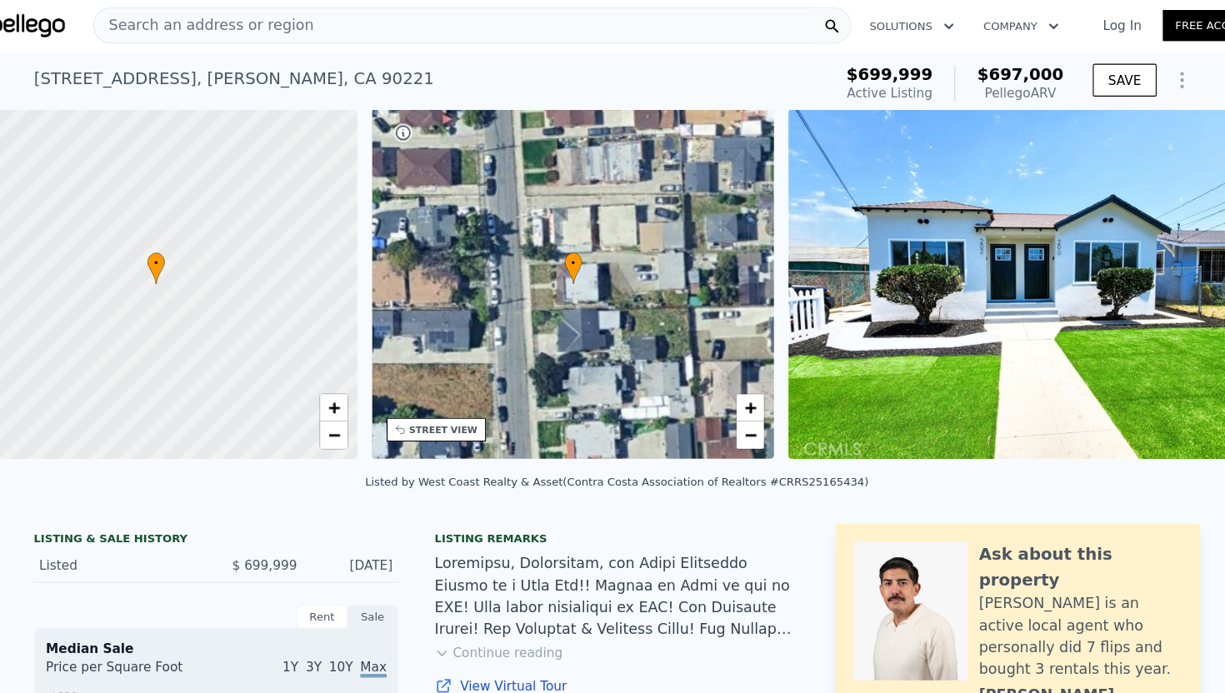
scroll to position [0, 579]
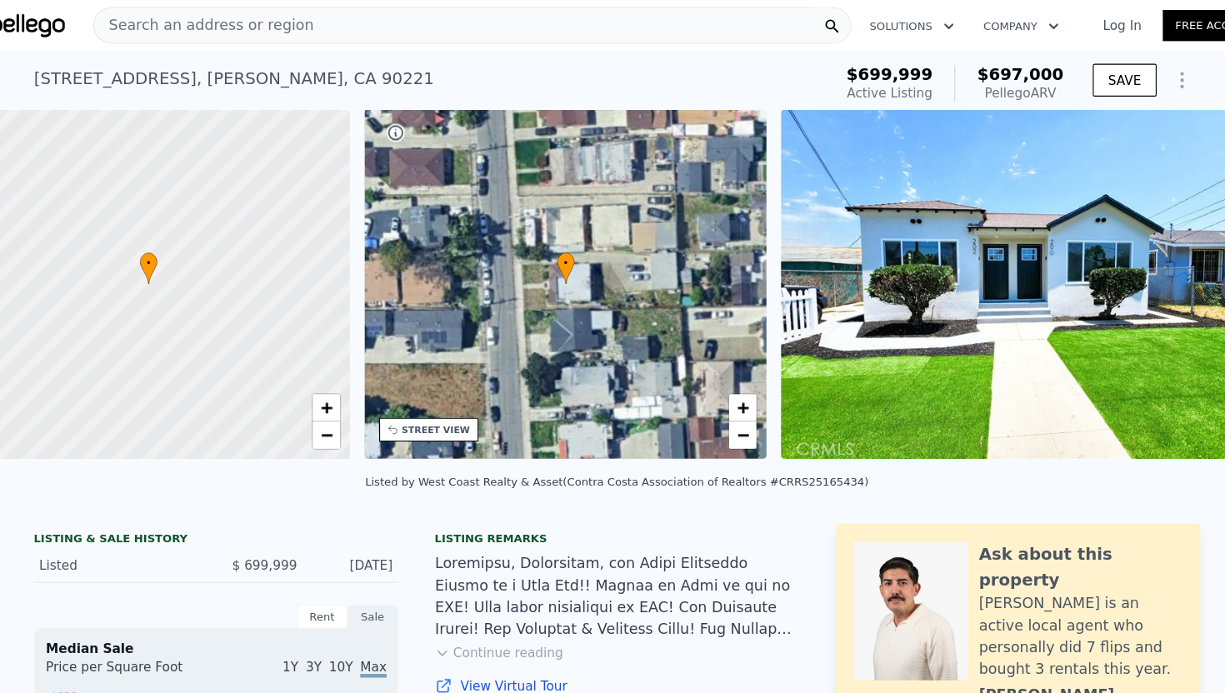
checkbox input "false"
checkbox input "true"
type input "$ 695,000"
type input "-$ 95,668"
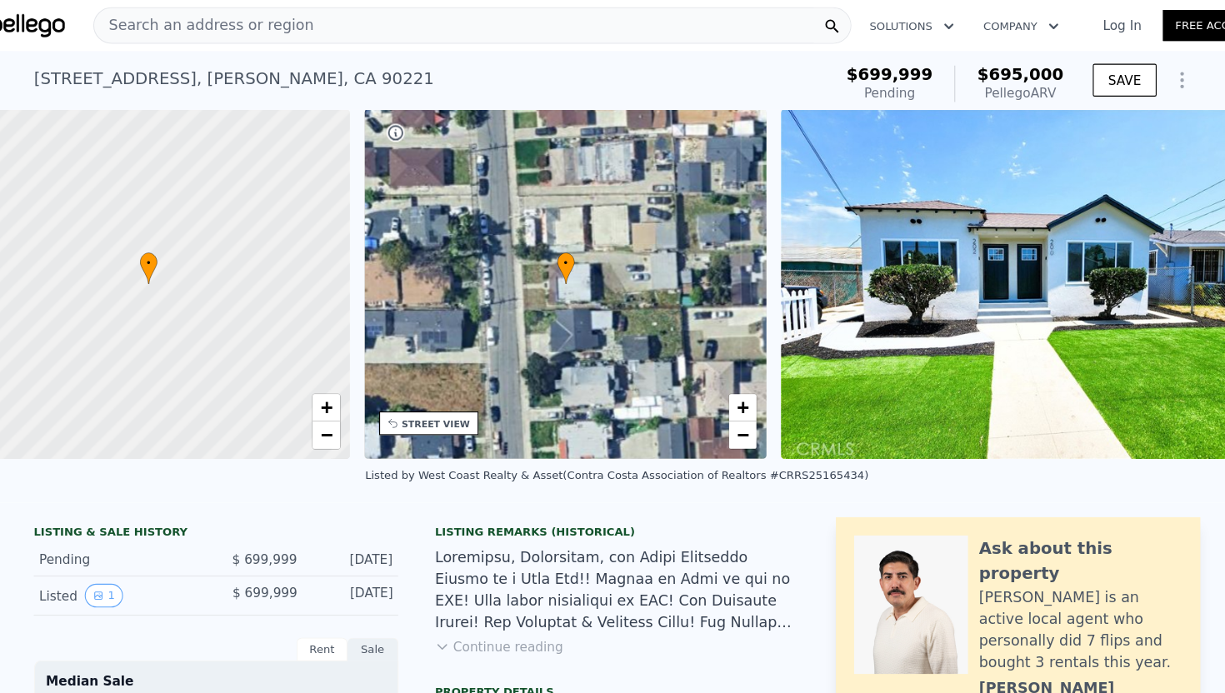
click at [674, 23] on div "Search an address or region" at bounding box center [479, 23] width 693 height 33
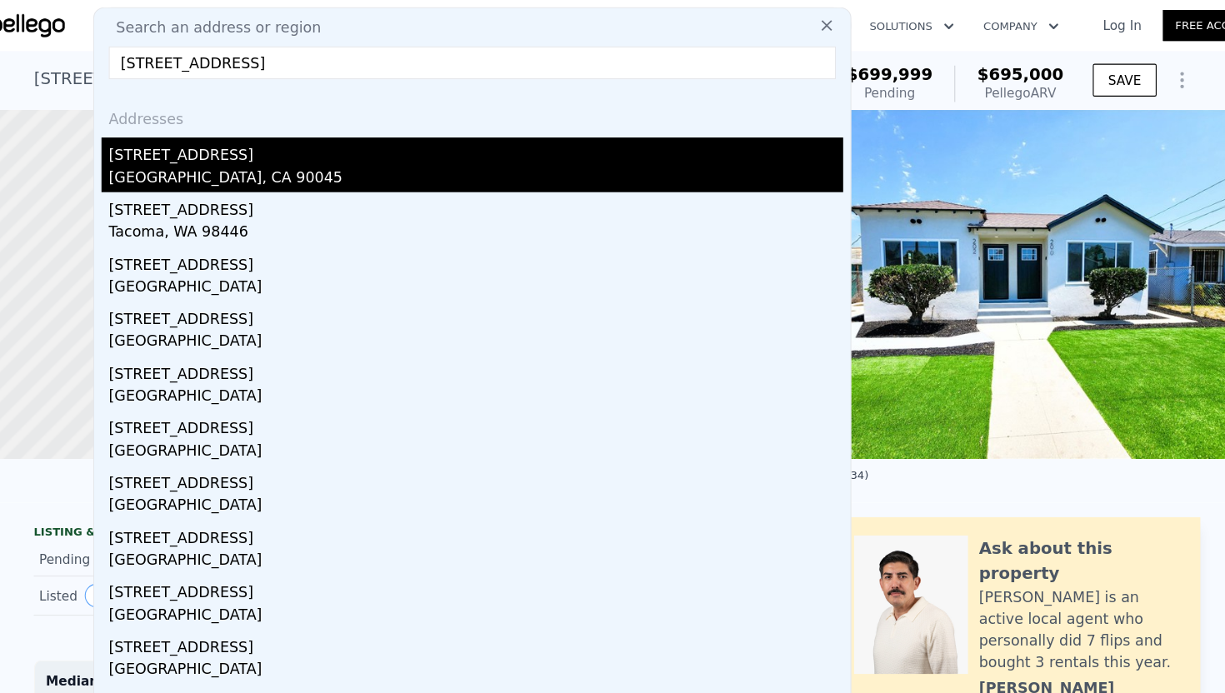
type input "[STREET_ADDRESS]"
click at [249, 152] on div "[GEOGRAPHIC_DATA], CA 90045" at bounding box center [482, 163] width 671 height 23
